Goal: Information Seeking & Learning: Learn about a topic

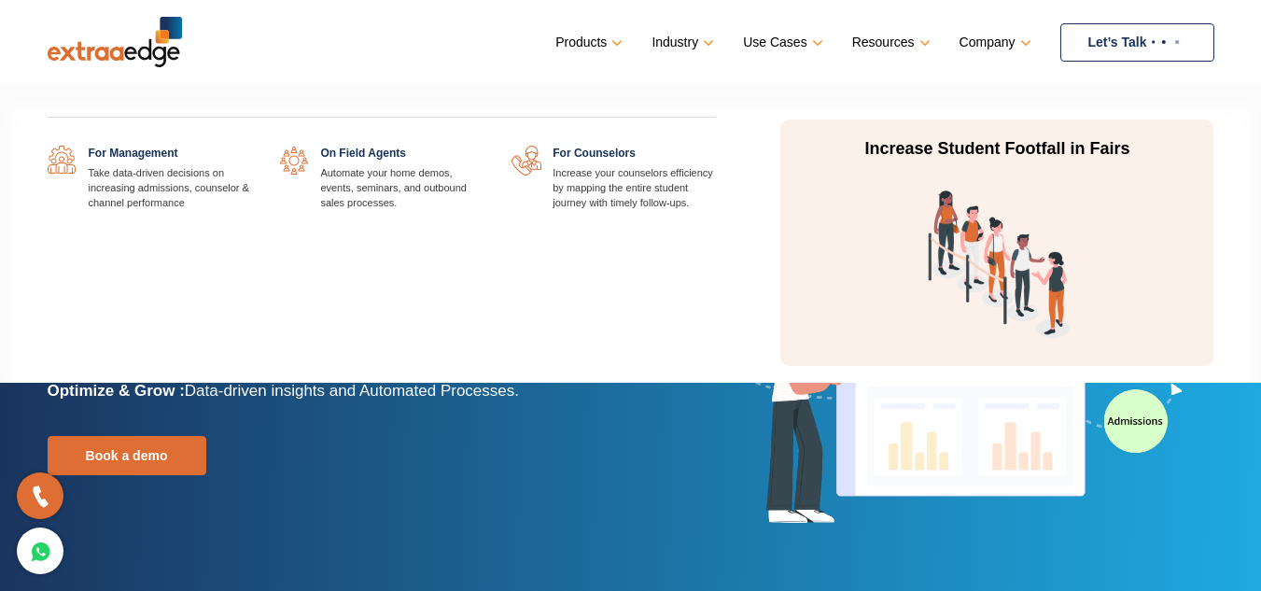
click at [781, 35] on link "Use Cases" at bounding box center [781, 42] width 76 height 27
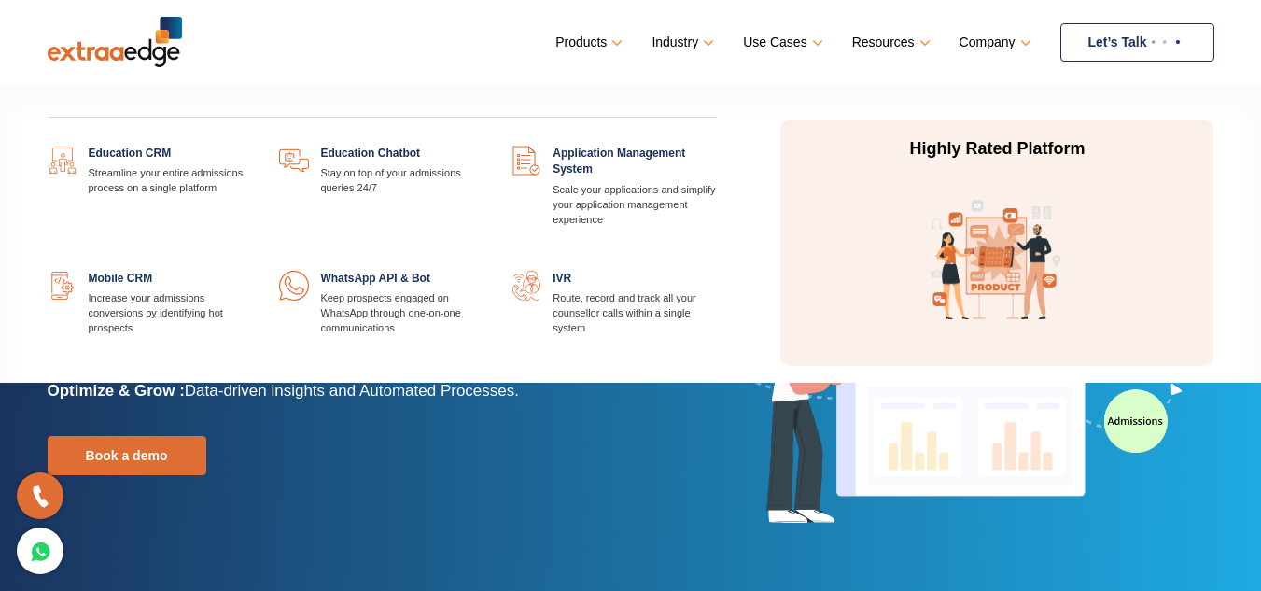
click at [597, 38] on link "Products" at bounding box center [587, 42] width 63 height 27
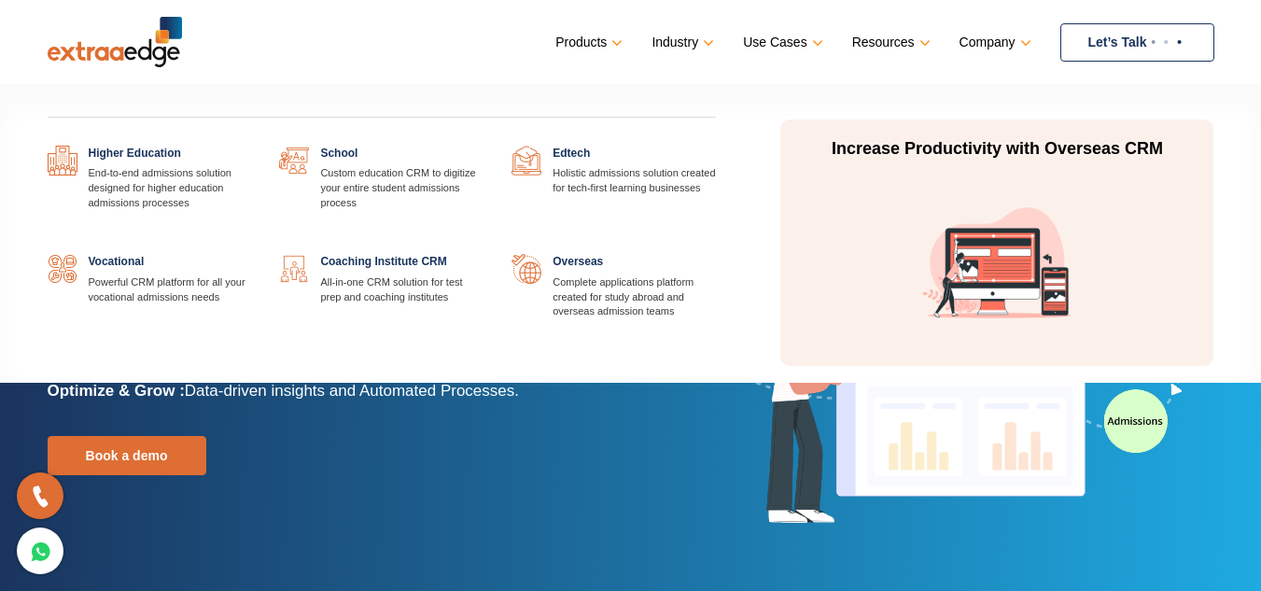
click at [690, 37] on link "Industry" at bounding box center [681, 42] width 59 height 27
click at [716, 146] on link at bounding box center [716, 146] width 0 height 0
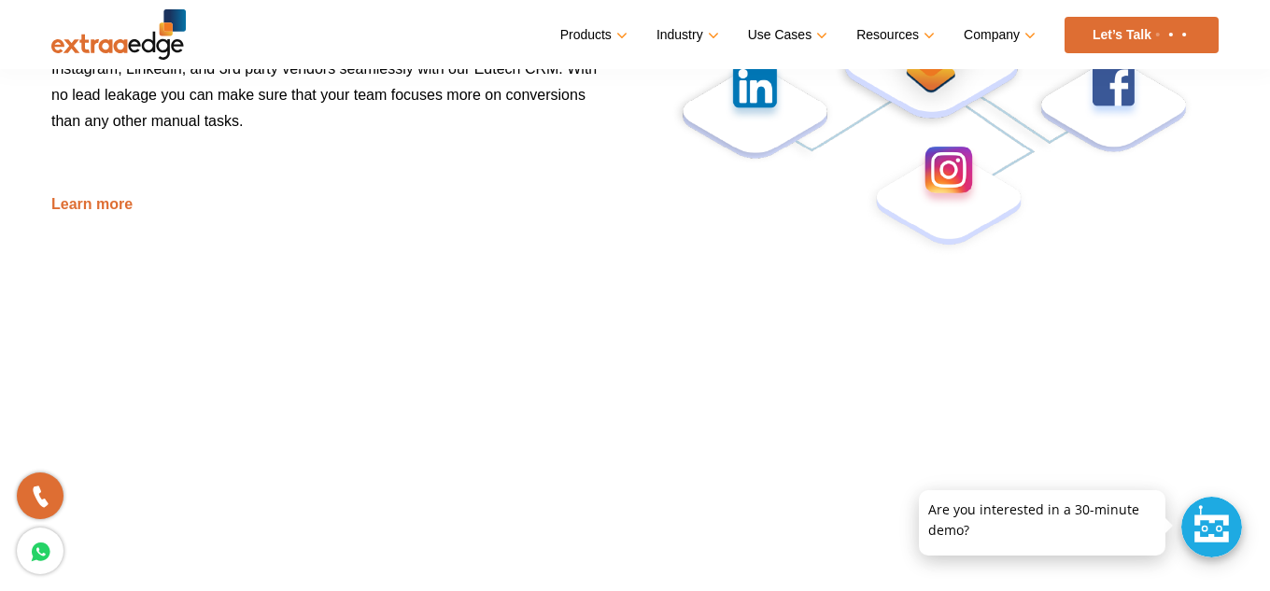
scroll to position [467, 0]
